Goal: Transaction & Acquisition: Book appointment/travel/reservation

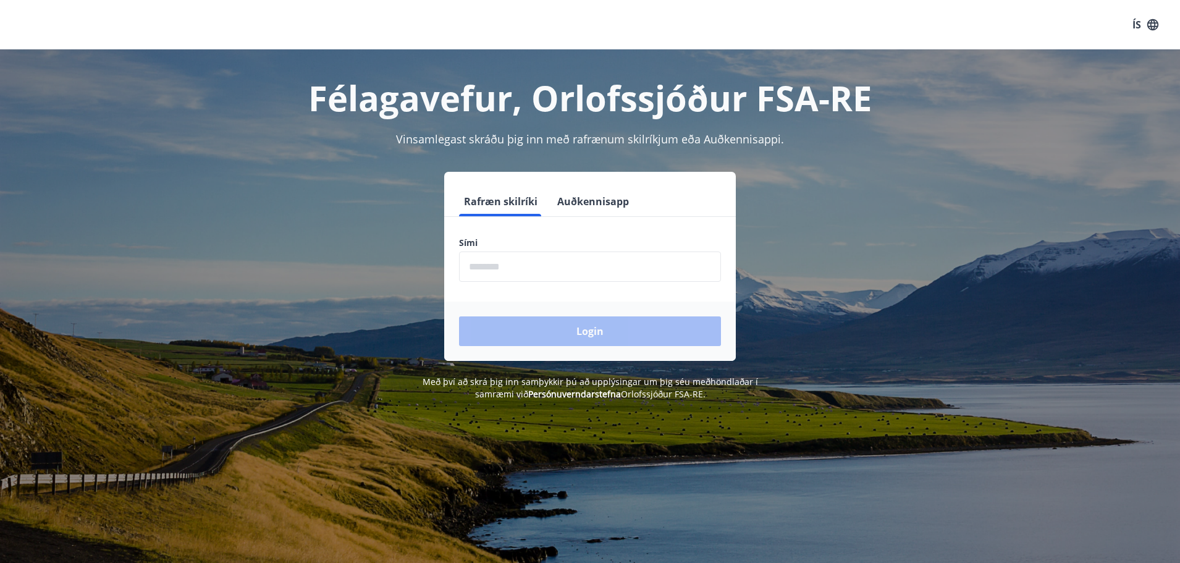
click at [507, 263] on input "phone" at bounding box center [590, 267] width 262 height 30
drag, startPoint x: 532, startPoint y: 263, endPoint x: 379, endPoint y: 258, distance: 153.4
click at [379, 258] on div "Rafræn skilríki Auðkennisapp Sími ​ Login" at bounding box center [590, 266] width 860 height 189
type input "*"
click at [559, 282] on form "Rafræn skilríki Auðkennisapp Sími ​ Login" at bounding box center [590, 274] width 292 height 174
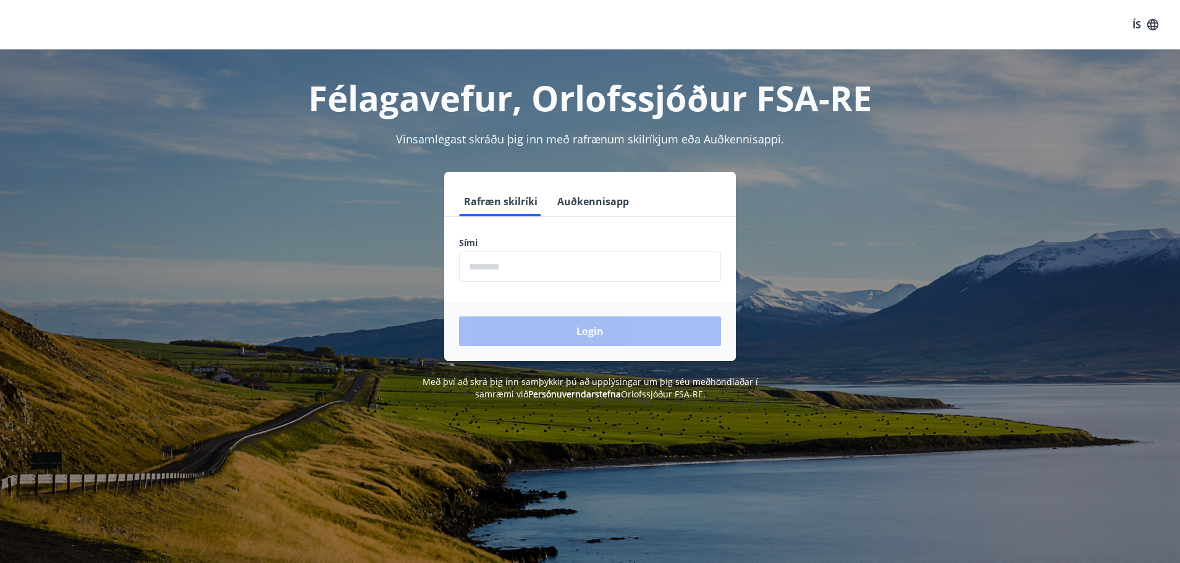
click at [562, 276] on input "phone" at bounding box center [590, 267] width 262 height 30
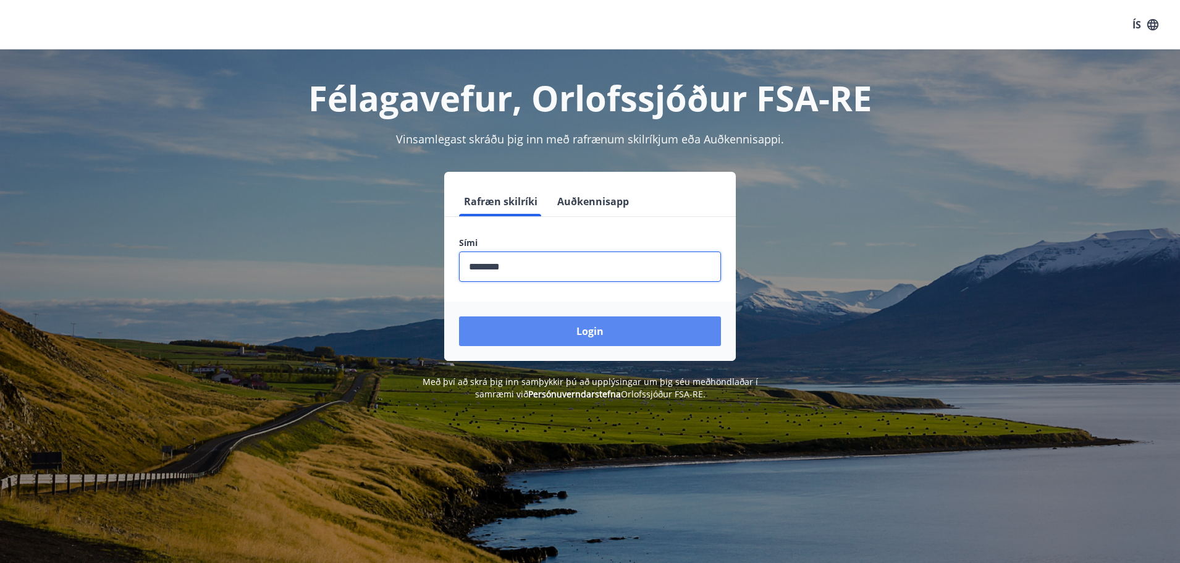
type input "********"
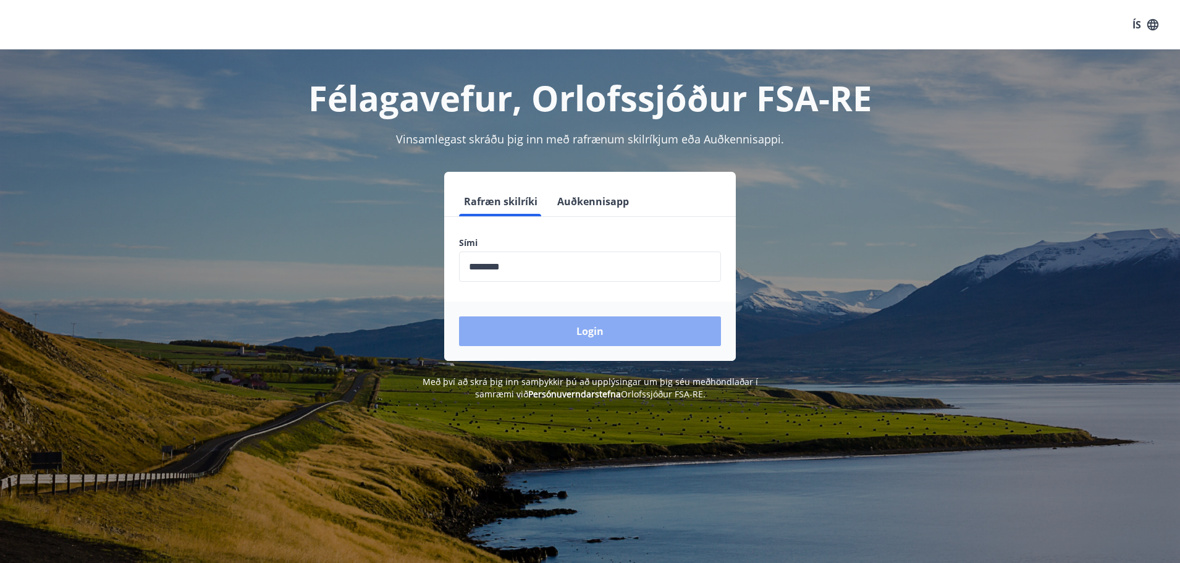
click at [562, 337] on button "Login" at bounding box center [590, 331] width 262 height 30
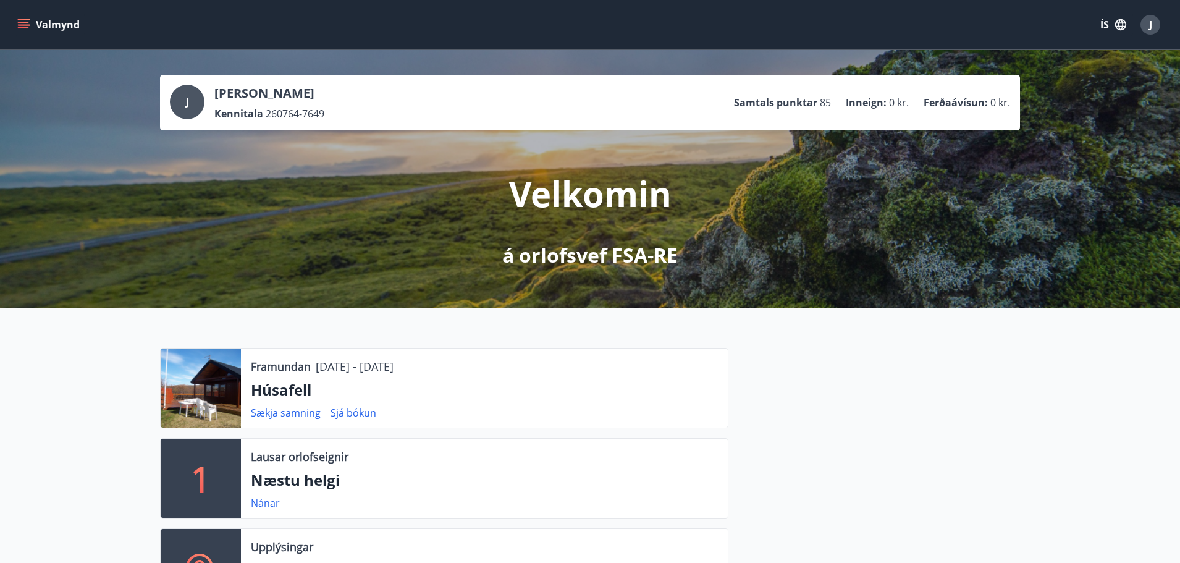
click at [41, 25] on button "Valmynd" at bounding box center [50, 25] width 70 height 22
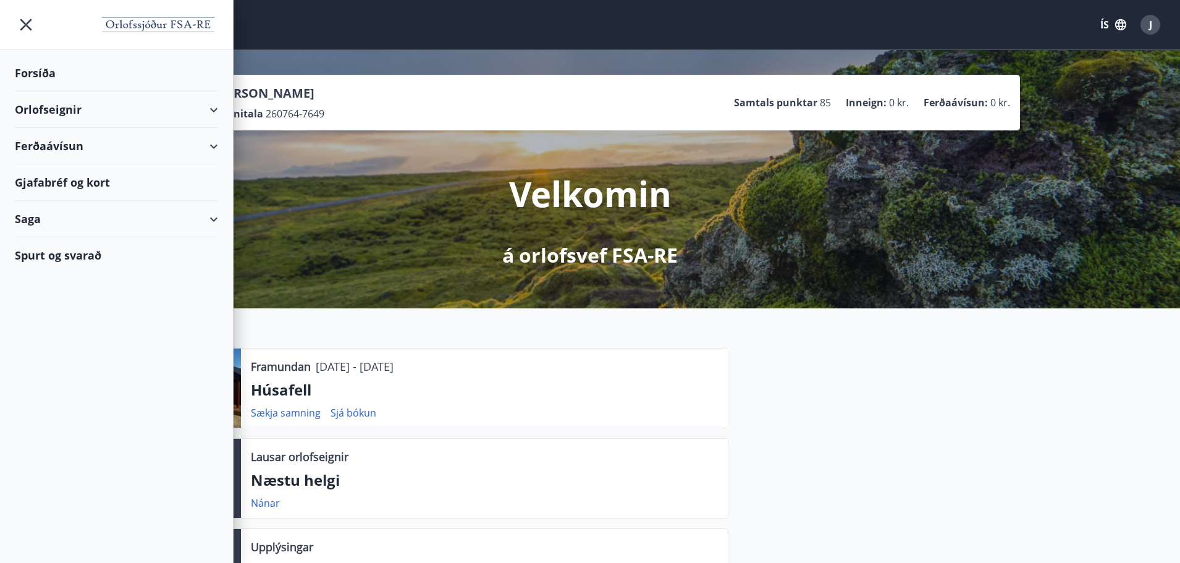
click at [53, 109] on div "Orlofseignir" at bounding box center [116, 109] width 203 height 36
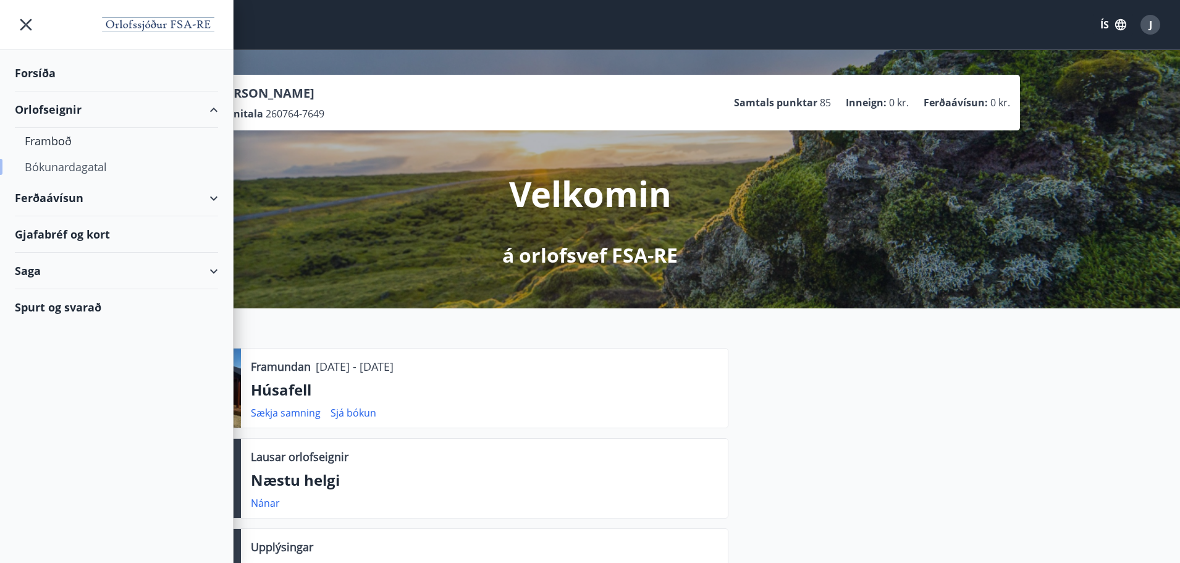
click at [62, 165] on div "Bókunardagatal" at bounding box center [117, 167] width 184 height 26
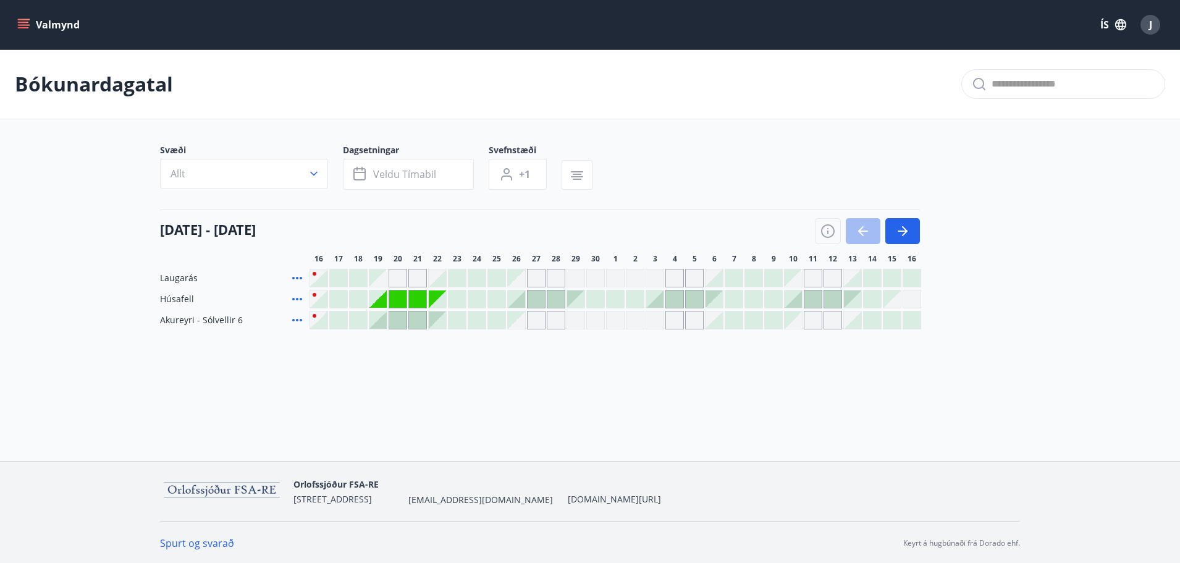
scroll to position [2, 0]
click at [363, 319] on div at bounding box center [358, 318] width 17 height 17
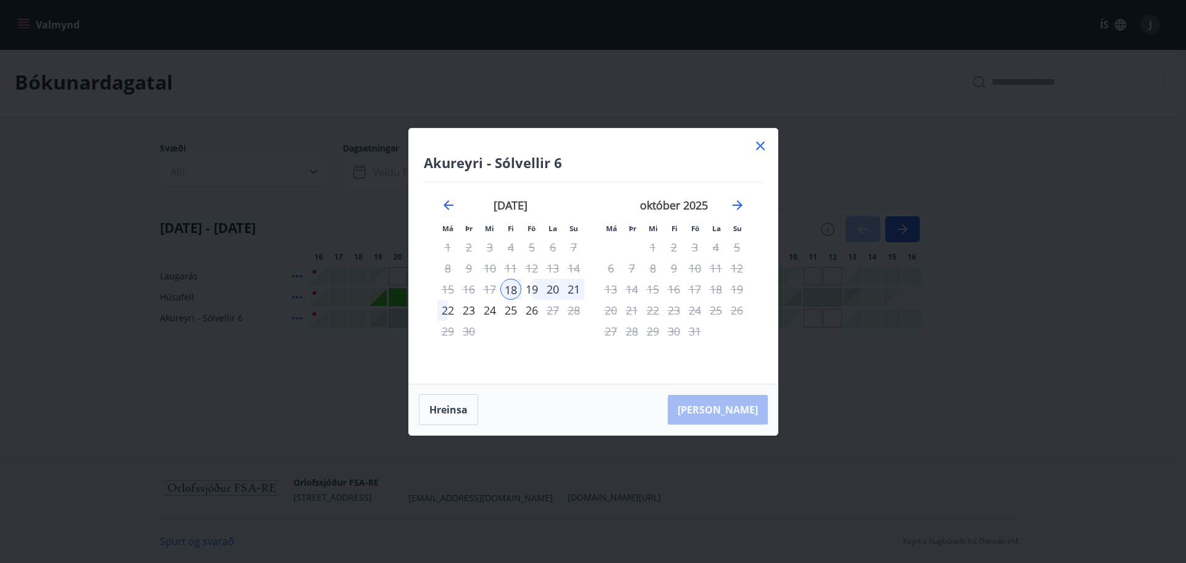
click at [755, 146] on icon at bounding box center [760, 145] width 15 height 15
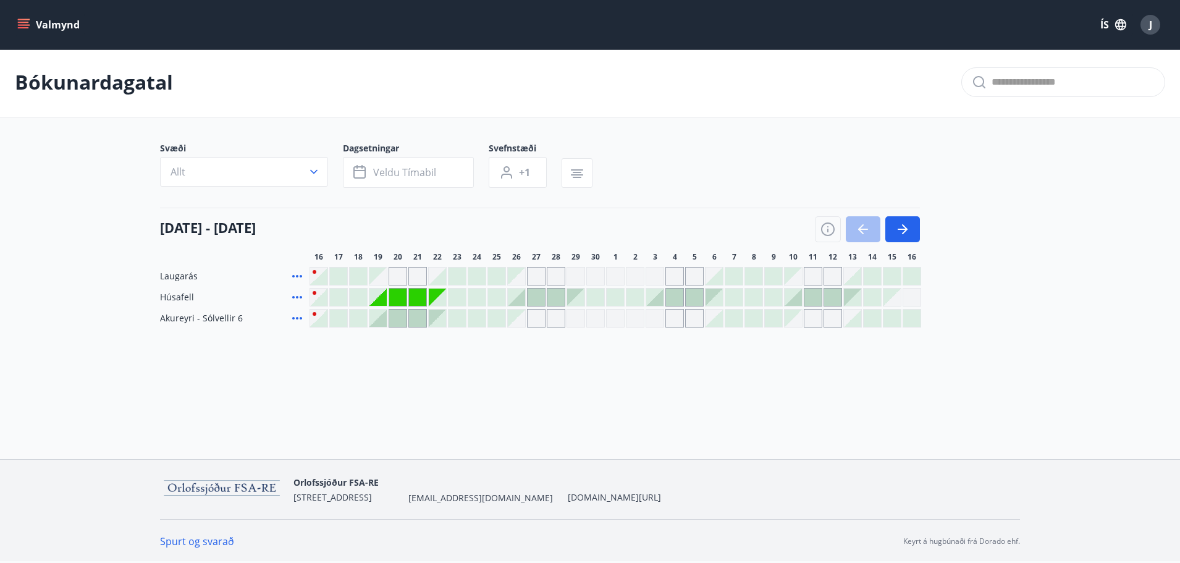
click at [358, 297] on div at bounding box center [358, 297] width 17 height 17
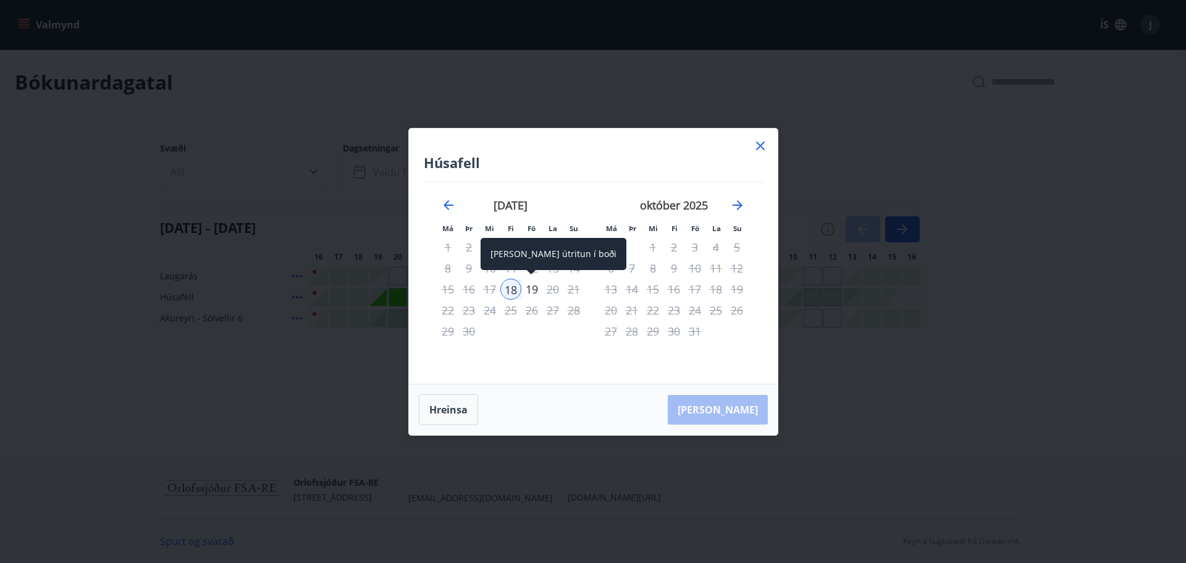
click at [532, 290] on div "19" at bounding box center [532, 289] width 21 height 21
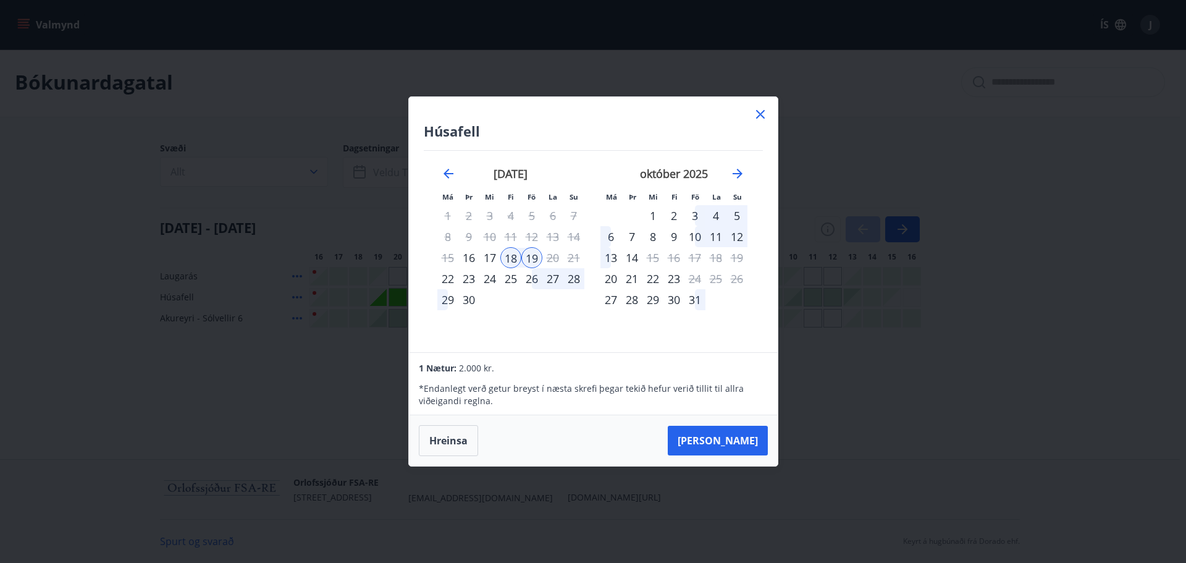
click at [735, 439] on button "Taka Frá" at bounding box center [718, 441] width 100 height 30
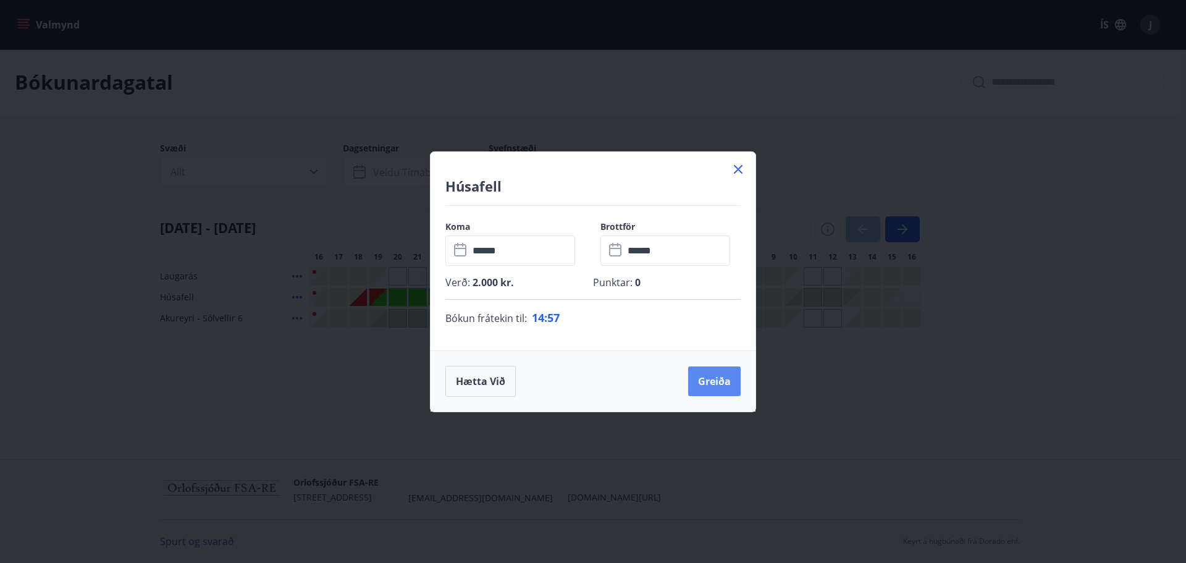
click at [711, 377] on button "Greiða" at bounding box center [714, 381] width 53 height 30
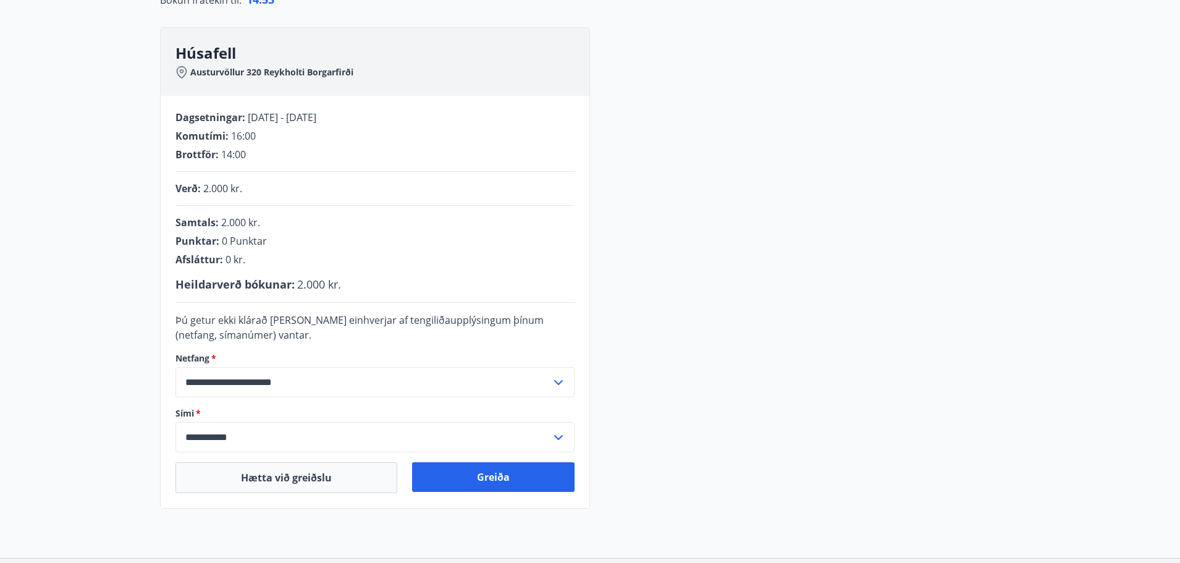
scroll to position [187, 0]
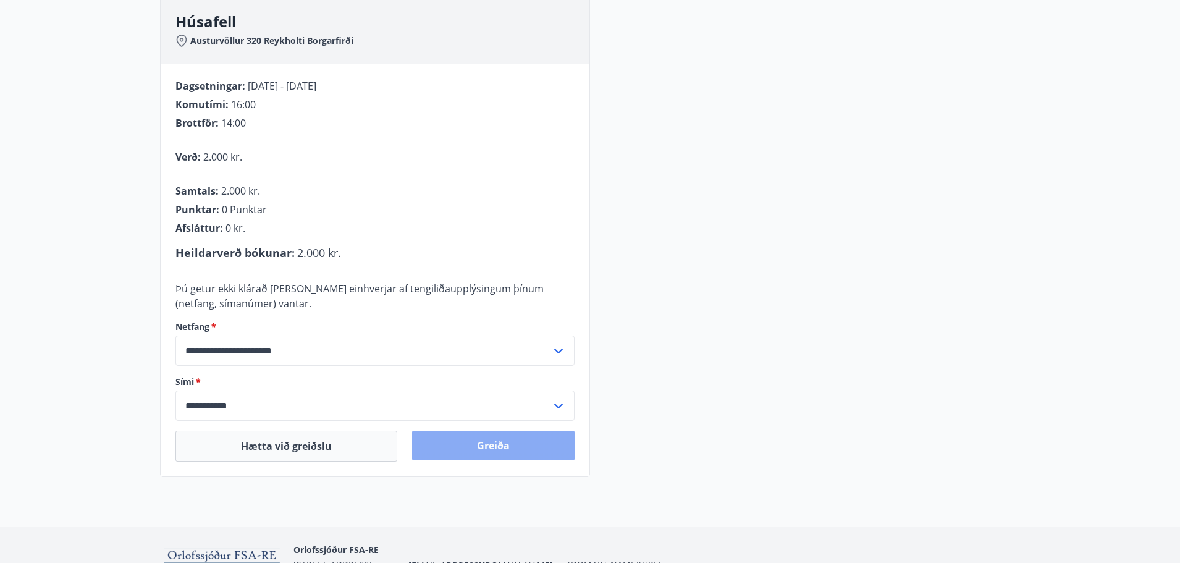
click at [494, 447] on button "Greiða" at bounding box center [493, 446] width 163 height 30
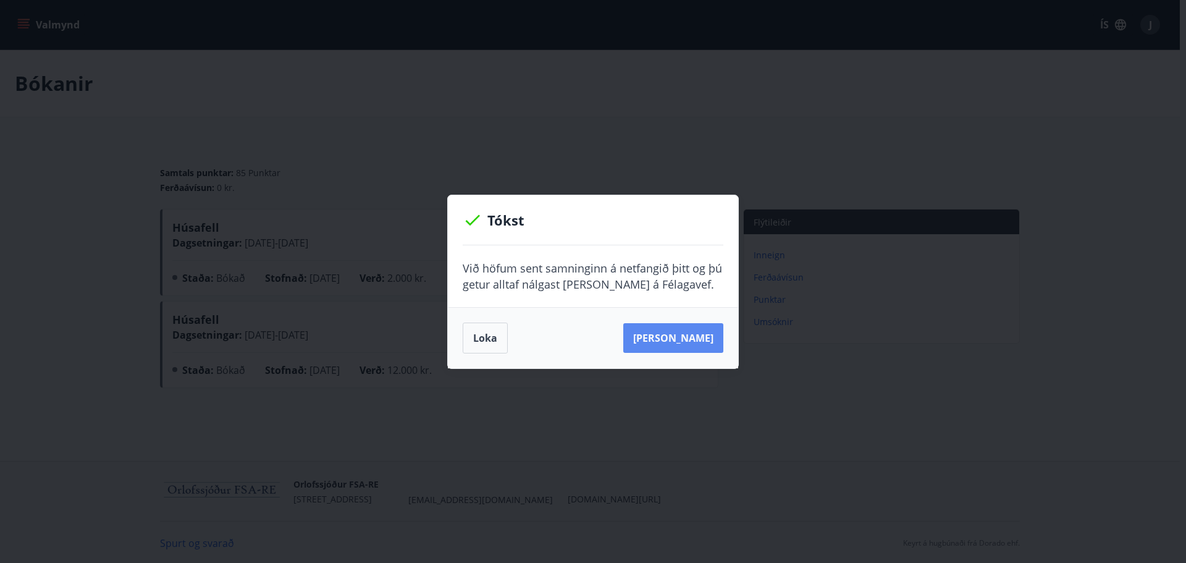
click at [678, 336] on button "Sjá samning" at bounding box center [674, 338] width 100 height 30
